Goal: Task Accomplishment & Management: Complete application form

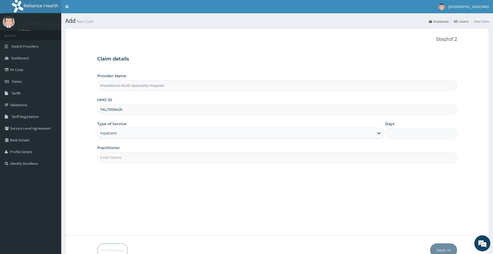
click at [127, 156] on input "Practitioner" at bounding box center [277, 157] width 360 height 10
click at [392, 134] on input "Days" at bounding box center [421, 133] width 72 height 10
type input "1"
click at [370, 158] on input "Practitioner" at bounding box center [277, 157] width 360 height 10
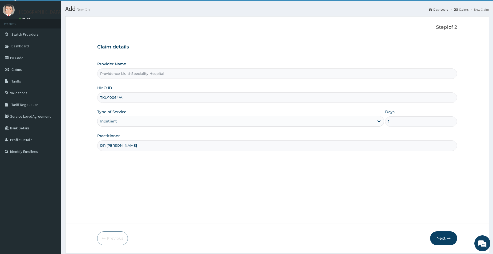
scroll to position [29, 0]
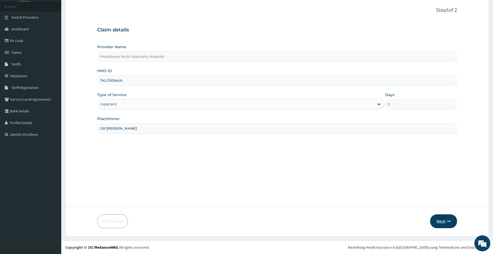
type input "DR [PERSON_NAME]"
click at [452, 221] on button "Next" at bounding box center [443, 221] width 27 height 14
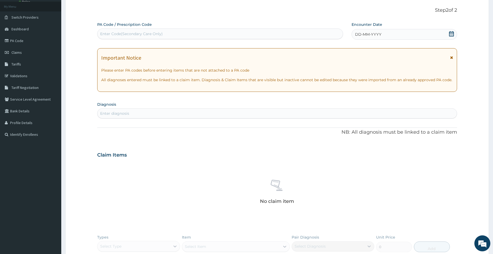
click at [244, 33] on div "Enter Code(Secondary Care Only)" at bounding box center [219, 34] width 245 height 9
paste input "PA/3631E9"
type input "PA/3631E9"
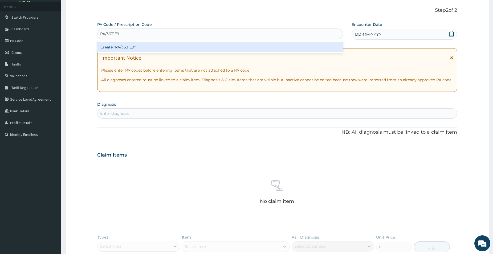
click at [241, 47] on div "Create "PA/3631E9"" at bounding box center [220, 47] width 246 height 10
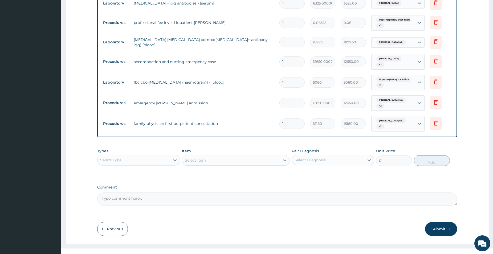
scroll to position [407, 0]
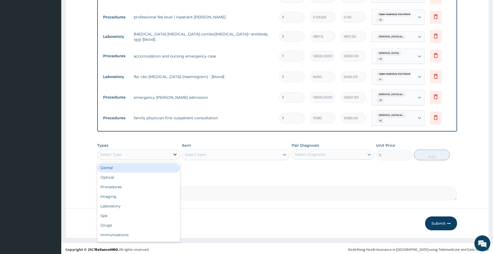
click at [175, 154] on icon at bounding box center [174, 154] width 5 height 5
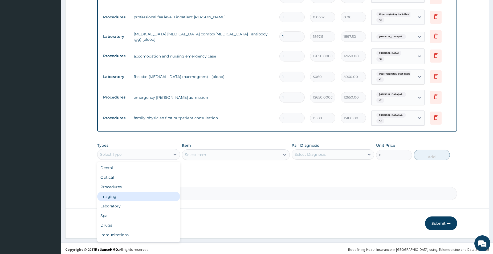
scroll to position [18, 0]
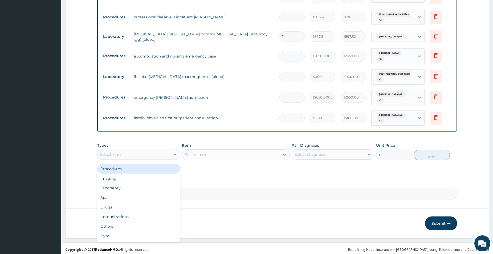
click at [140, 168] on div "Procedures" at bounding box center [138, 169] width 83 height 10
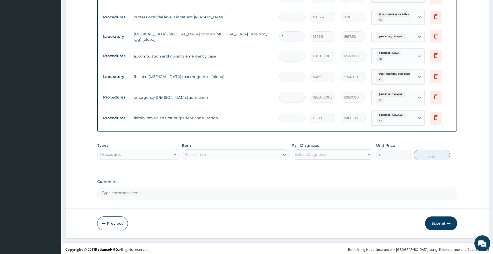
click at [205, 155] on div "Select Item" at bounding box center [231, 154] width 98 height 9
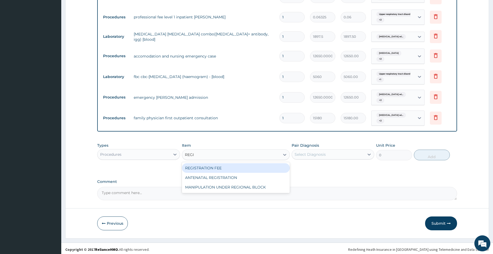
type input "REGIS"
click at [208, 167] on div "REGISTRATION FEE" at bounding box center [236, 168] width 108 height 10
type input "2530"
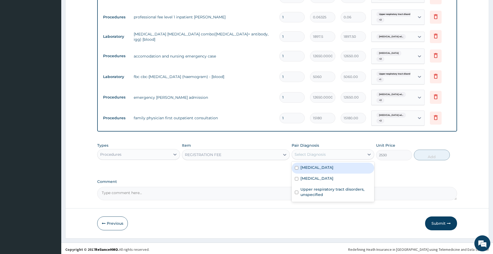
click at [304, 152] on div "Select Diagnosis" at bounding box center [309, 154] width 31 height 5
click at [305, 165] on label "[MEDICAL_DATA]" at bounding box center [316, 167] width 33 height 5
checkbox input "true"
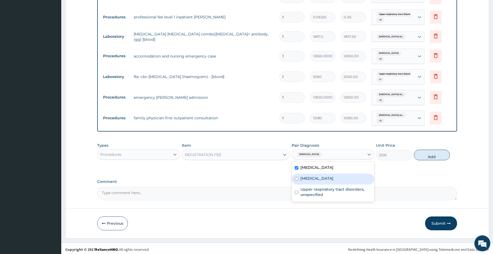
click at [305, 176] on label "[MEDICAL_DATA]" at bounding box center [316, 178] width 33 height 5
checkbox input "true"
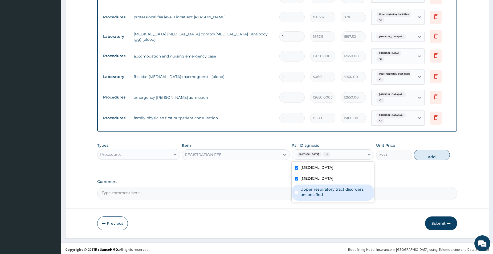
click at [309, 192] on label "Upper respiratory tract disorders, unspecified" at bounding box center [335, 192] width 71 height 11
checkbox input "true"
click at [439, 152] on button "Add" at bounding box center [432, 155] width 36 height 11
type input "0"
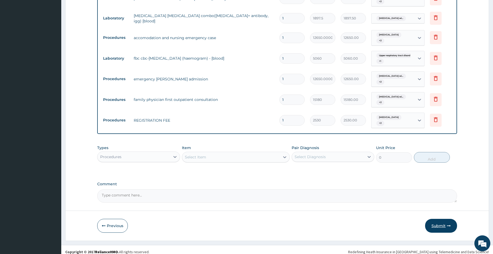
click at [445, 223] on button "Submit" at bounding box center [441, 226] width 32 height 14
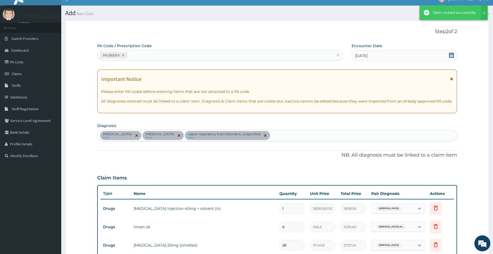
scroll to position [425, 0]
